Goal: Task Accomplishment & Management: Manage account settings

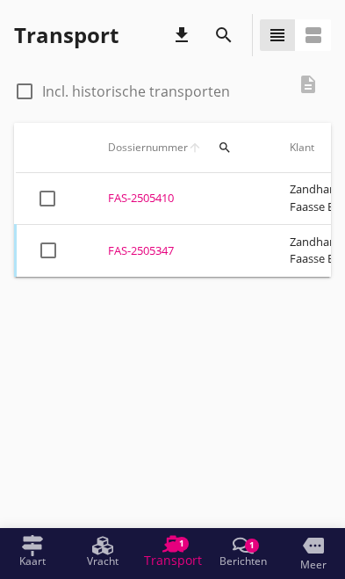
scroll to position [0, 1]
click at [150, 243] on div "FAS-2505347" at bounding box center [177, 252] width 140 height 18
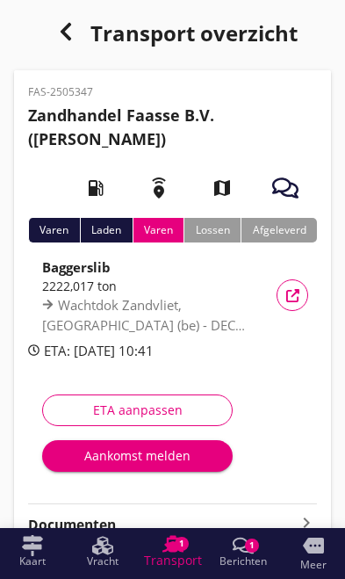
click at [114, 461] on div "Aankomst melden" at bounding box center [137, 455] width 163 height 18
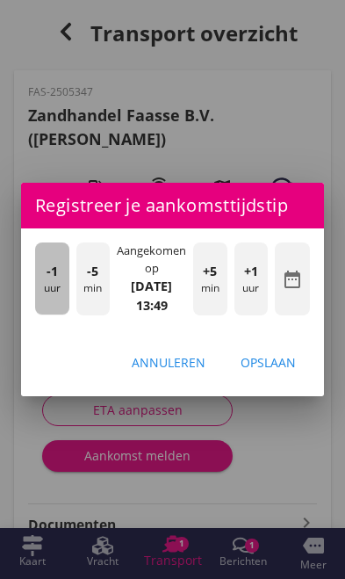
click at [40, 291] on div "-1 uur" at bounding box center [52, 279] width 34 height 72
click at [35, 284] on div "-1 uur" at bounding box center [52, 279] width 34 height 72
click at [37, 292] on div "-1 uur" at bounding box center [52, 279] width 34 height 72
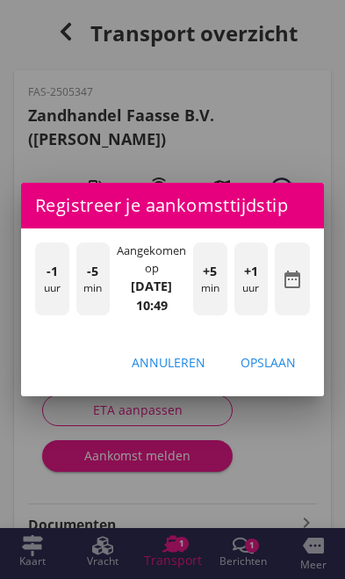
click at [281, 367] on div "Opslaan" at bounding box center [268, 362] width 55 height 18
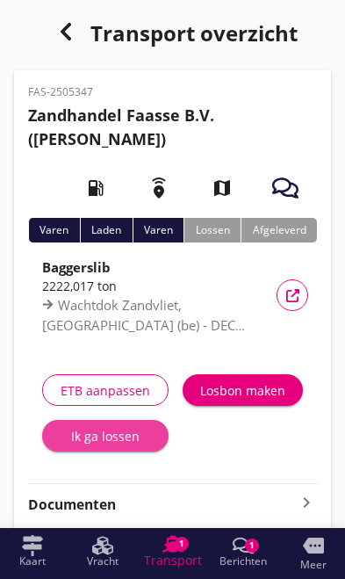
click at [95, 446] on button "Ik ga lossen" at bounding box center [105, 436] width 127 height 32
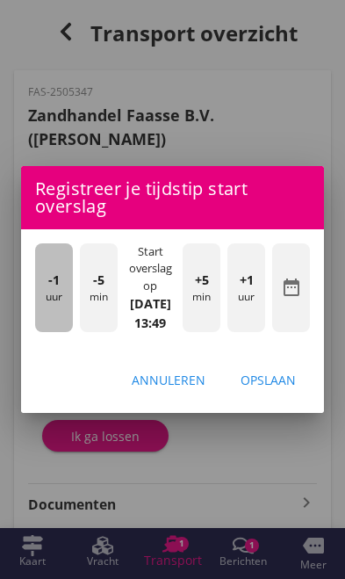
click at [42, 307] on div "-1 uur" at bounding box center [54, 287] width 38 height 89
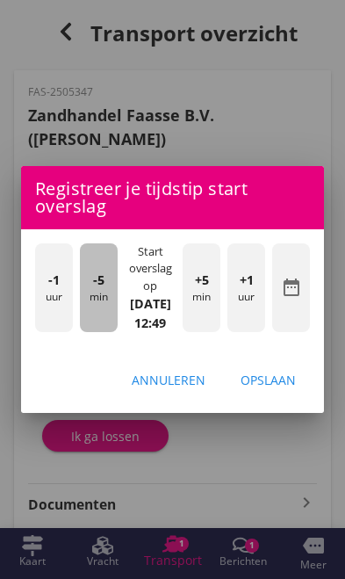
click at [96, 309] on div "-5 min" at bounding box center [99, 287] width 38 height 89
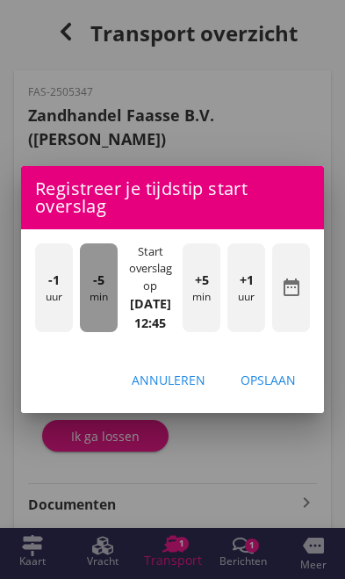
click at [91, 295] on div "-5 min" at bounding box center [99, 287] width 38 height 89
click at [90, 292] on div "-5 min" at bounding box center [99, 287] width 38 height 89
click at [87, 293] on div "-5 min" at bounding box center [99, 287] width 38 height 89
click at [84, 292] on div "-5 min" at bounding box center [99, 287] width 38 height 89
click at [81, 290] on div "-5 min" at bounding box center [99, 287] width 38 height 89
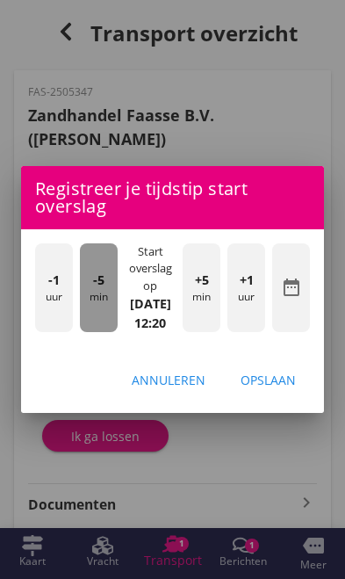
click at [84, 289] on div "-5 min" at bounding box center [99, 287] width 38 height 89
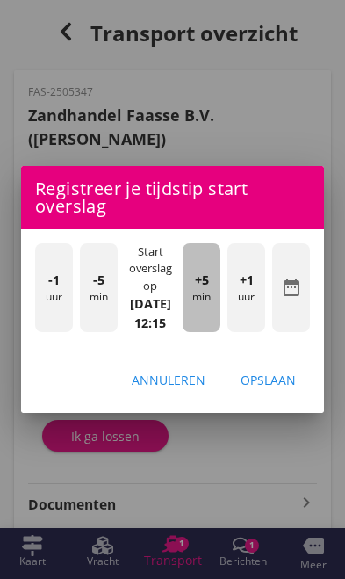
click at [201, 293] on div "+5 min" at bounding box center [202, 287] width 38 height 89
click at [212, 290] on div "+5 min" at bounding box center [202, 287] width 38 height 89
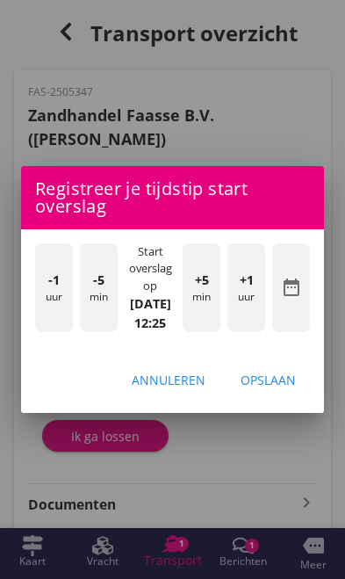
click at [209, 299] on div "+5 min" at bounding box center [202, 287] width 38 height 89
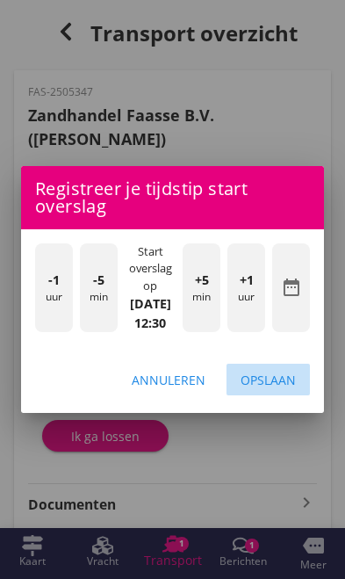
click at [287, 389] on div "Opslaan" at bounding box center [268, 380] width 55 height 18
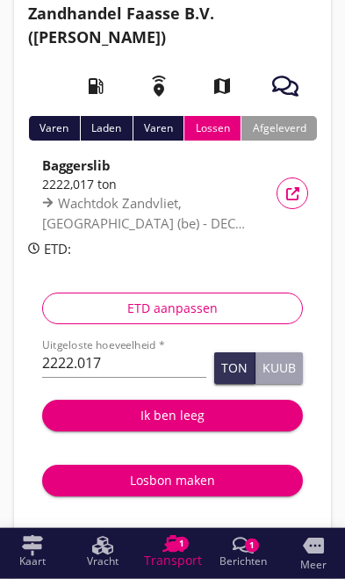
scroll to position [103, 0]
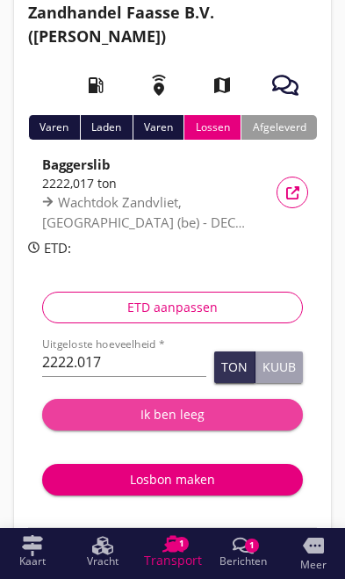
click at [153, 417] on div "Ik ben leeg" at bounding box center [172, 414] width 233 height 18
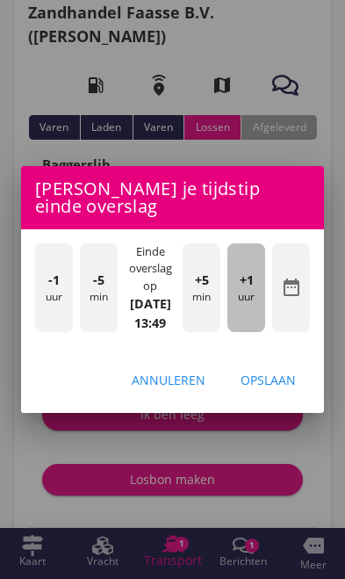
click at [251, 331] on div "+1 uur" at bounding box center [247, 287] width 38 height 89
click at [252, 332] on div "+1 uur" at bounding box center [247, 287] width 38 height 89
click at [257, 332] on div "+1 uur" at bounding box center [247, 287] width 38 height 89
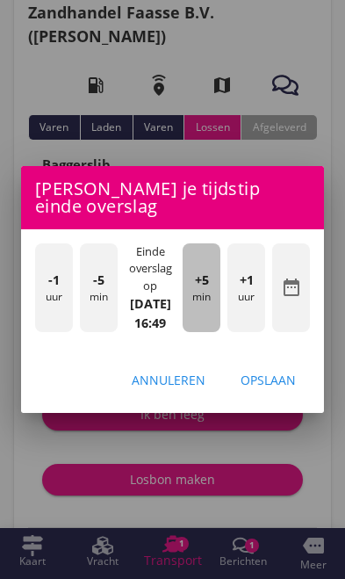
click at [214, 332] on div "+5 min" at bounding box center [202, 287] width 38 height 89
click at [208, 330] on div "+5 min" at bounding box center [202, 287] width 38 height 89
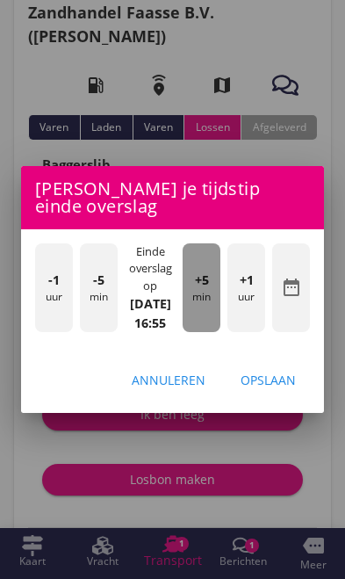
click at [207, 330] on div "+5 min" at bounding box center [202, 287] width 38 height 89
click at [203, 332] on div "+5 min" at bounding box center [202, 287] width 38 height 89
click at [200, 331] on div "+5 min" at bounding box center [202, 287] width 38 height 89
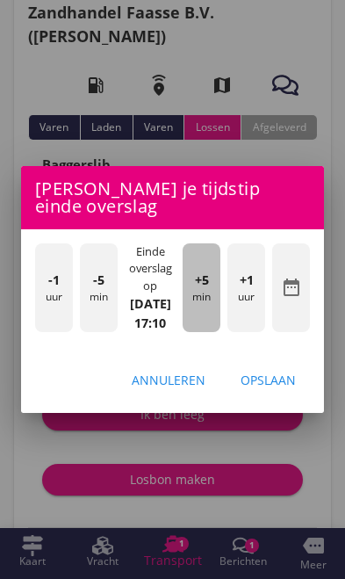
click at [203, 330] on div "+5 min" at bounding box center [202, 287] width 38 height 89
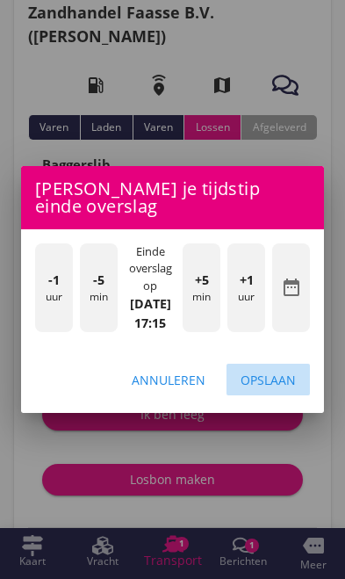
click at [283, 389] on div "Opslaan" at bounding box center [268, 380] width 55 height 18
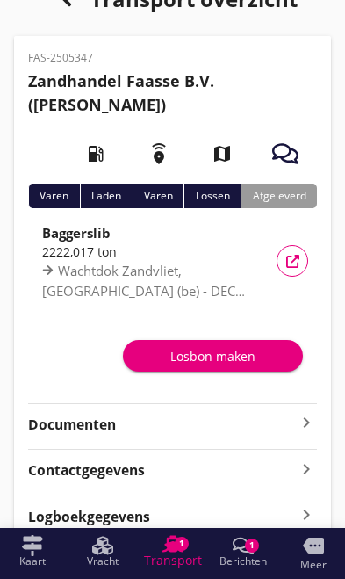
click at [305, 418] on icon "keyboard_arrow_right" at bounding box center [306, 422] width 21 height 21
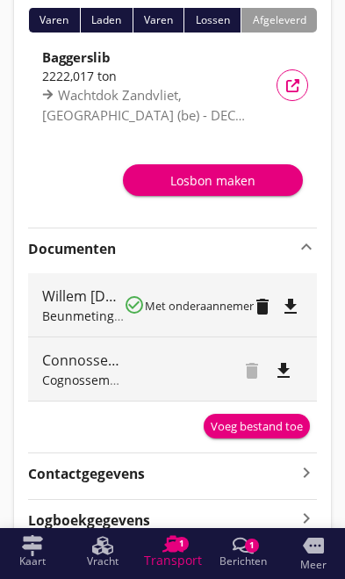
scroll to position [214, 0]
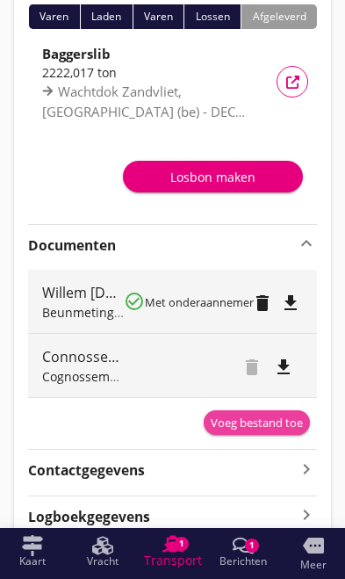
click at [272, 424] on div "Voeg bestand toe" at bounding box center [257, 424] width 92 height 18
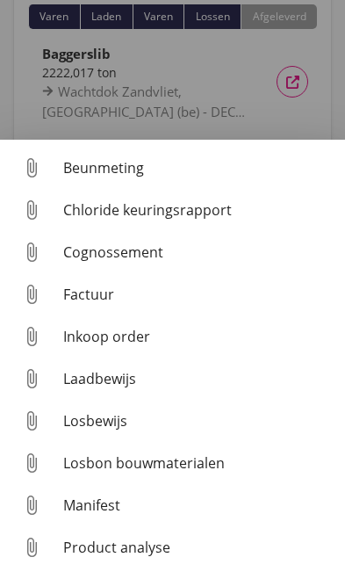
click at [193, 474] on div "Losbon bouwmaterialen" at bounding box center [197, 463] width 268 height 21
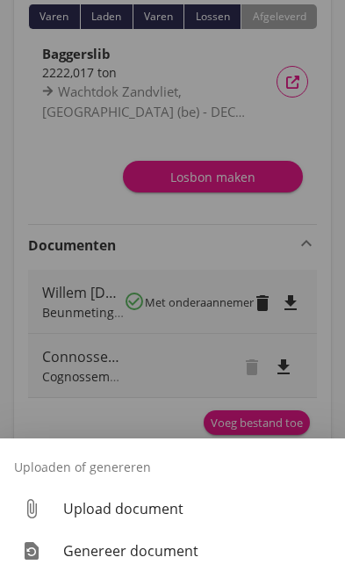
click at [169, 519] on div "Upload document" at bounding box center [197, 508] width 268 height 21
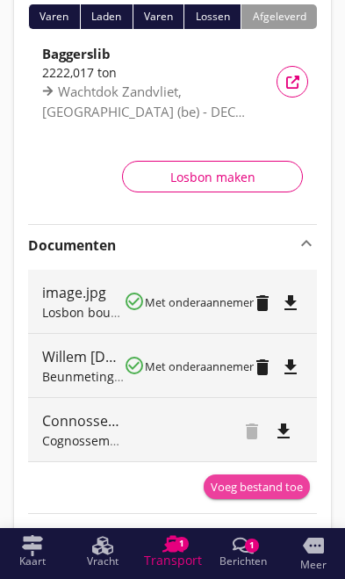
click at [264, 486] on div "Voeg bestand toe" at bounding box center [257, 488] width 92 height 18
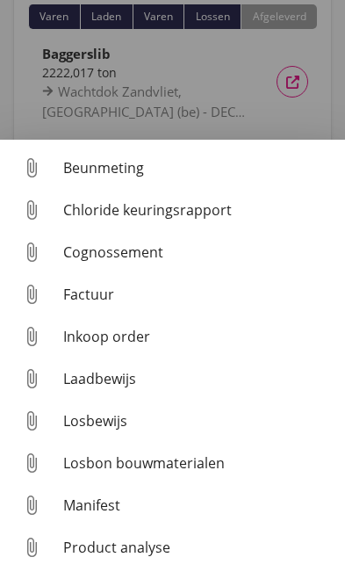
click at [115, 178] on div "Beunmeting" at bounding box center [197, 167] width 268 height 21
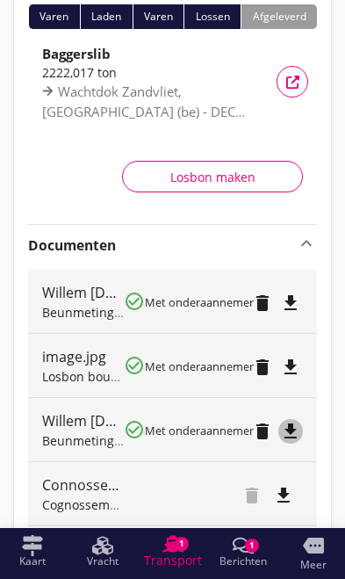
click at [293, 433] on icon "file_download" at bounding box center [290, 431] width 21 height 21
click at [260, 430] on icon "delete" at bounding box center [262, 431] width 21 height 21
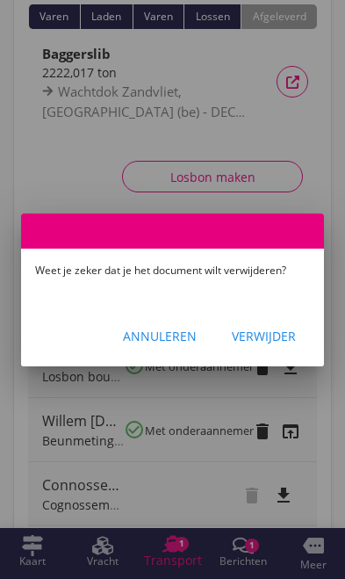
click at [272, 345] on div "Verwijder" at bounding box center [264, 336] width 64 height 18
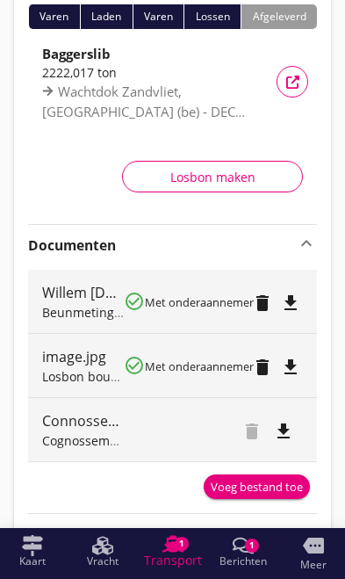
click at [197, 433] on div "delete file_download" at bounding box center [213, 429] width 179 height 63
click at [286, 431] on icon "file_download" at bounding box center [283, 431] width 21 height 21
click at [282, 428] on icon "open_in_browser" at bounding box center [283, 431] width 21 height 21
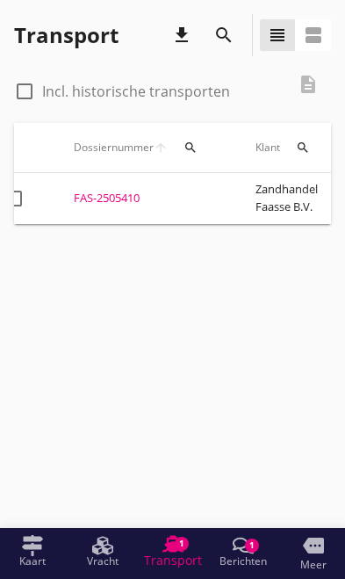
scroll to position [0, 30]
click at [117, 192] on div "FAS-2505410" at bounding box center [146, 199] width 140 height 18
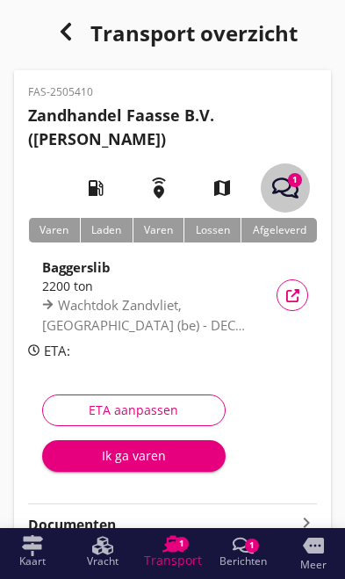
click at [303, 183] on div "button" at bounding box center [285, 187] width 49 height 49
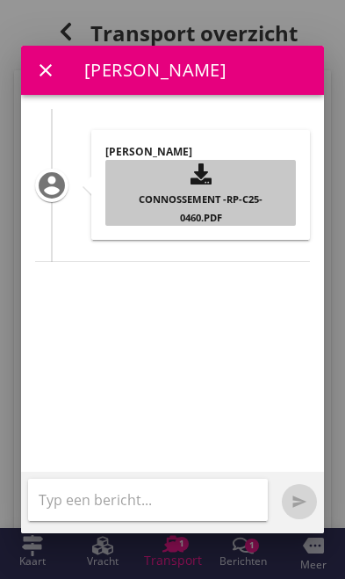
click at [226, 166] on div "button" at bounding box center [201, 174] width 163 height 29
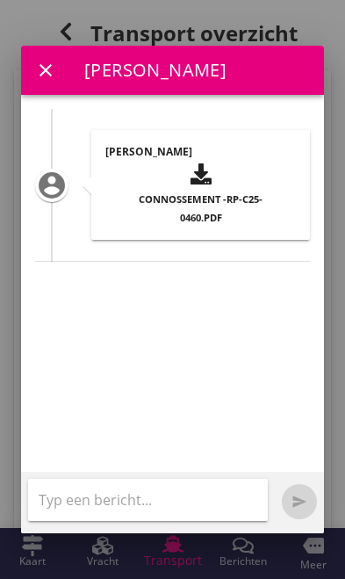
click at [214, 168] on div "button" at bounding box center [201, 174] width 163 height 29
